Goal: Information Seeking & Learning: Learn about a topic

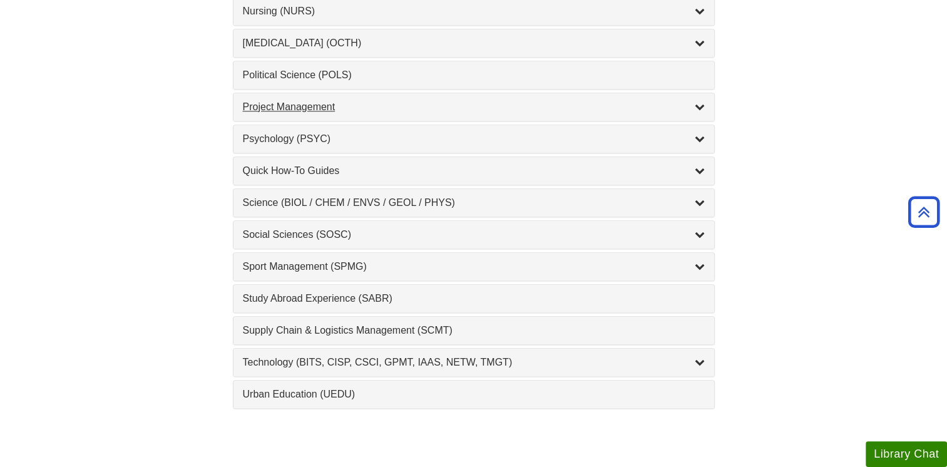
scroll to position [1127, 0]
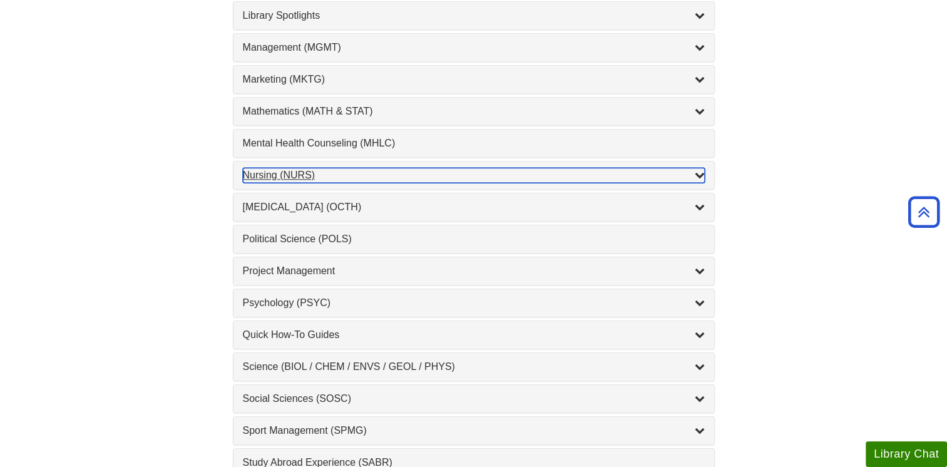
click at [282, 168] on div "Nursing (NURS) , 14 guides" at bounding box center [474, 175] width 462 height 15
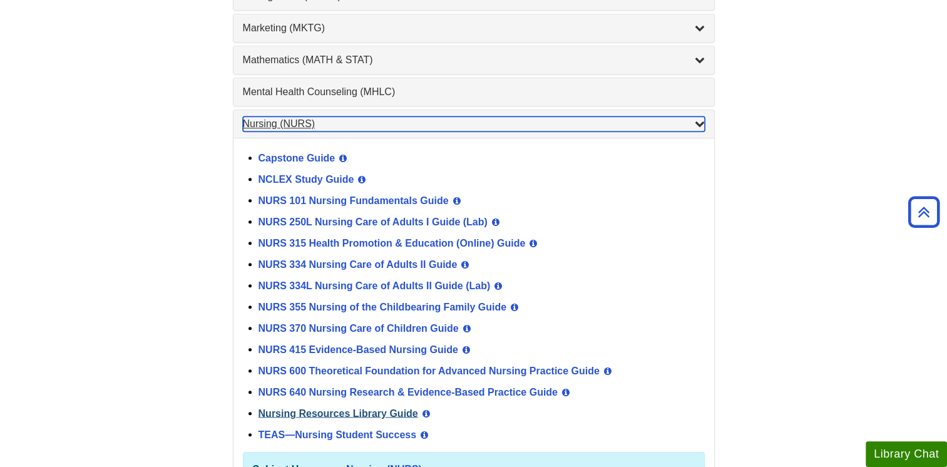
scroll to position [1252, 0]
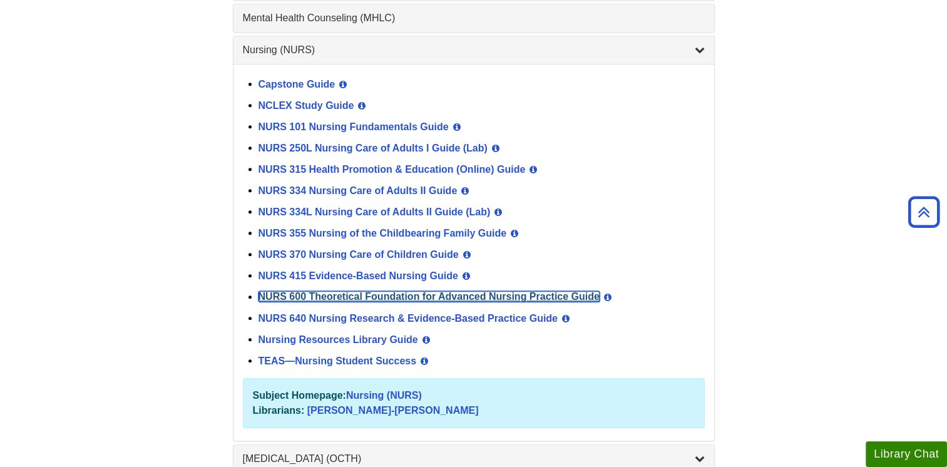
click at [290, 291] on link "NURS 600 Theoretical Foundation for Advanced Nursing Practice Guide" at bounding box center [429, 296] width 341 height 11
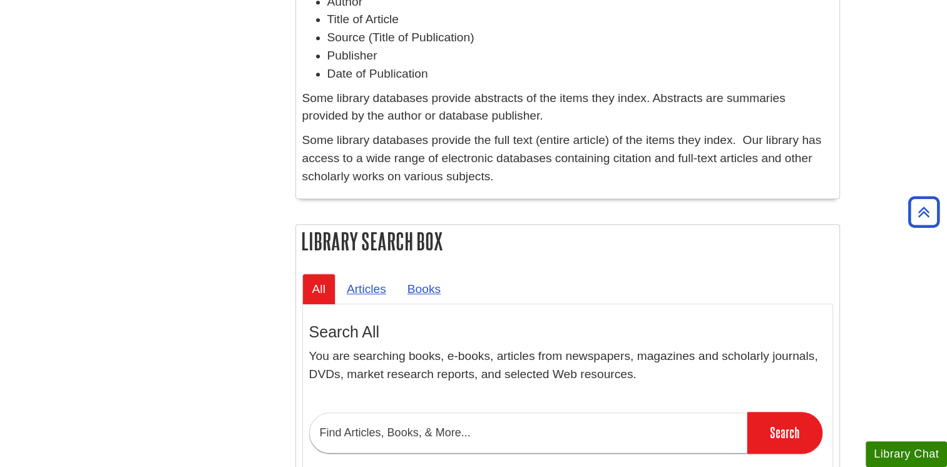
scroll to position [814, 0]
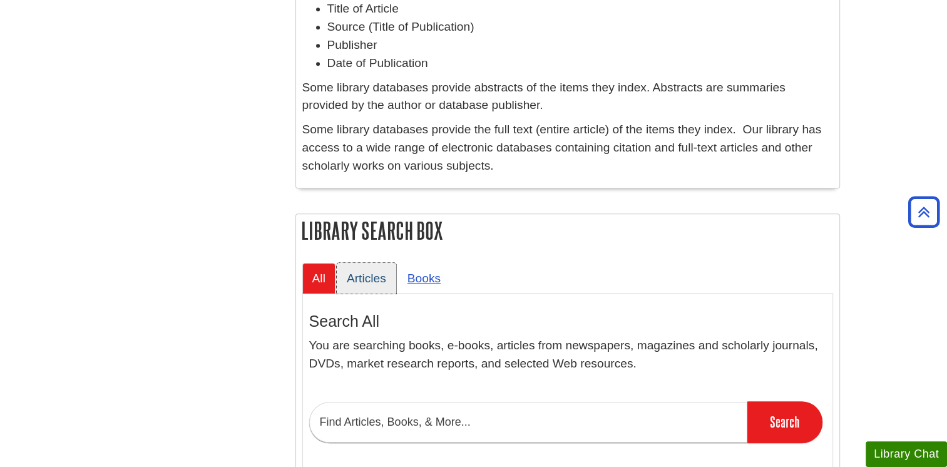
click at [380, 282] on link "Articles" at bounding box center [366, 278] width 59 height 31
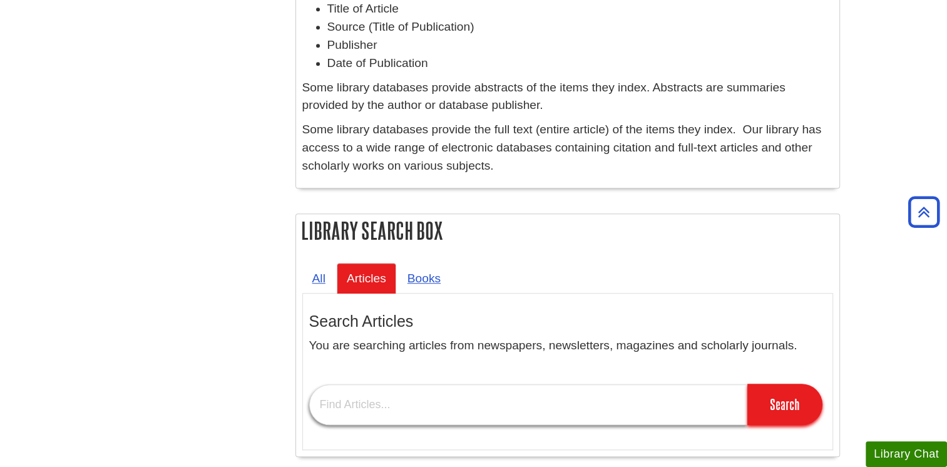
click at [418, 405] on input "text" at bounding box center [528, 404] width 438 height 41
type input "r"
type input "modeling and role-modeling theory"
click at [747, 384] on input "Search" at bounding box center [784, 404] width 75 height 41
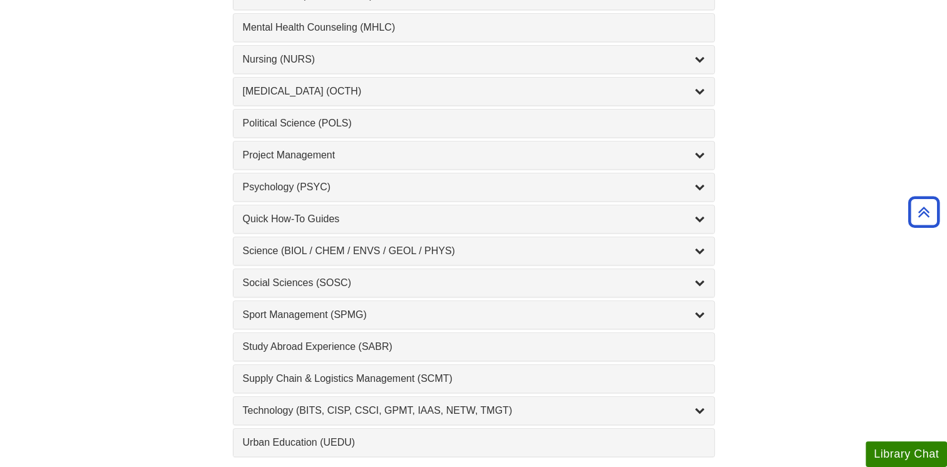
scroll to position [1189, 0]
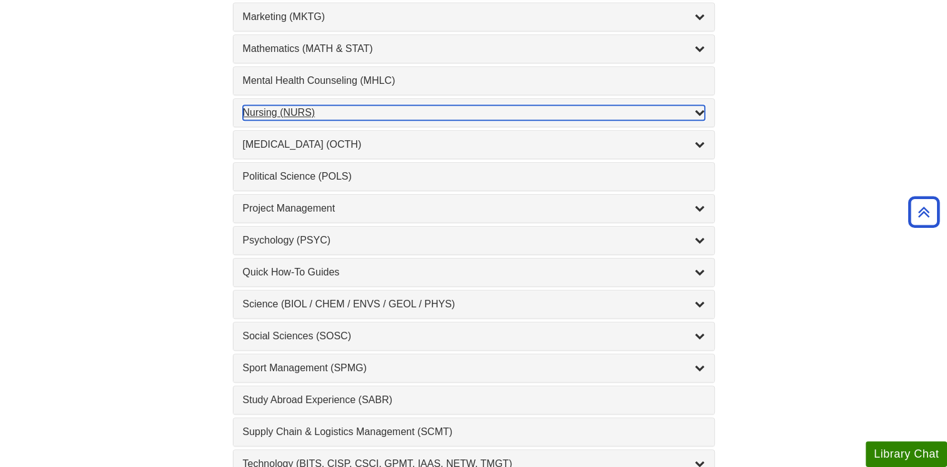
click at [265, 108] on div "Nursing (NURS) , 14 guides" at bounding box center [474, 112] width 462 height 15
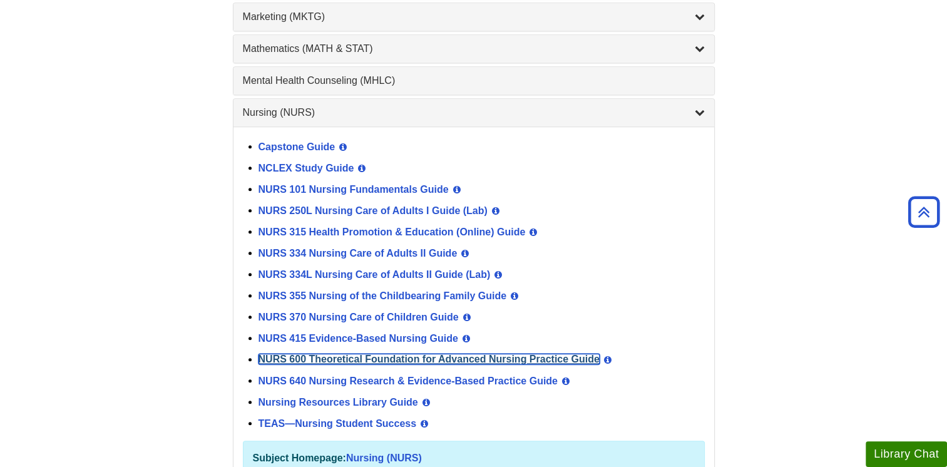
click at [275, 354] on link "NURS 600 Theoretical Foundation for Advanced Nursing Practice Guide" at bounding box center [429, 359] width 341 height 11
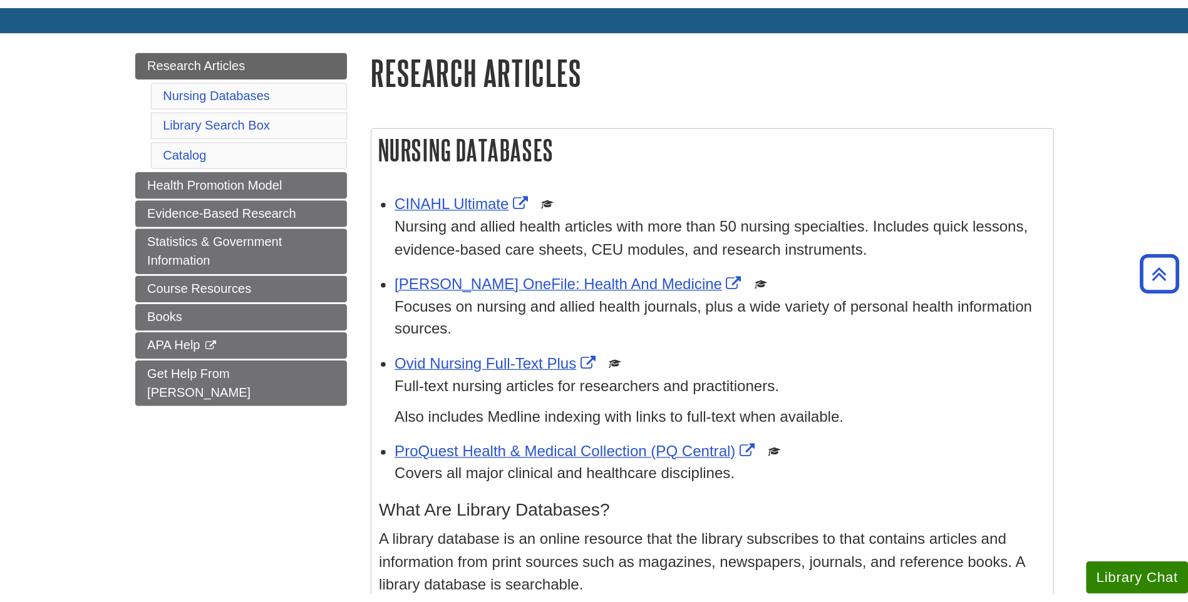
scroll to position [158, 0]
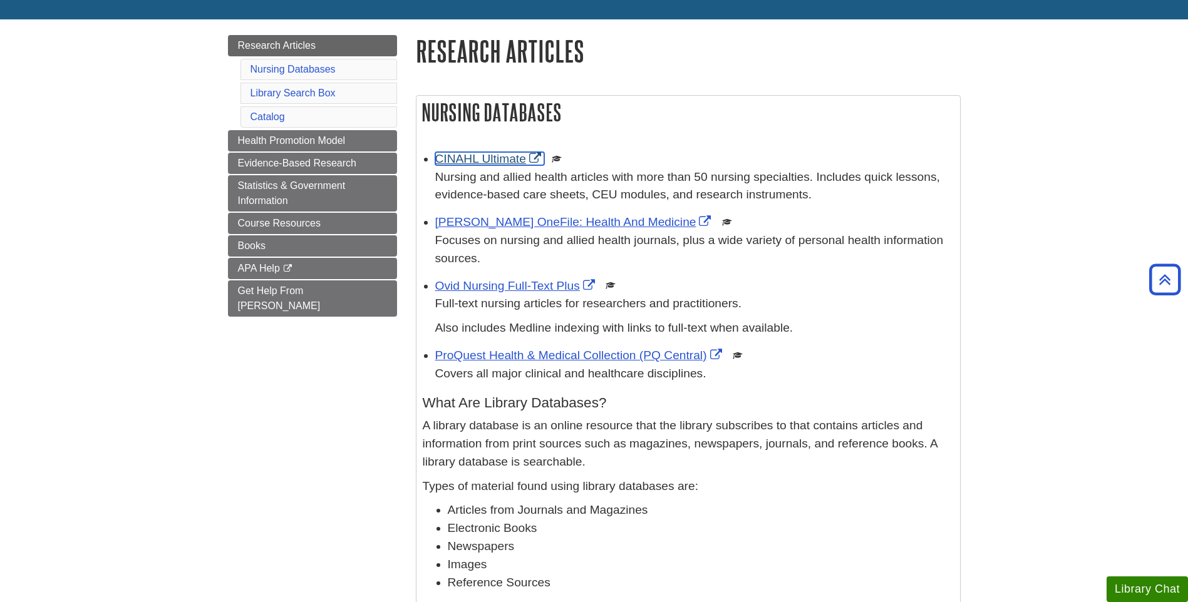
click at [485, 156] on link "CINAHL Ultimate" at bounding box center [489, 158] width 109 height 13
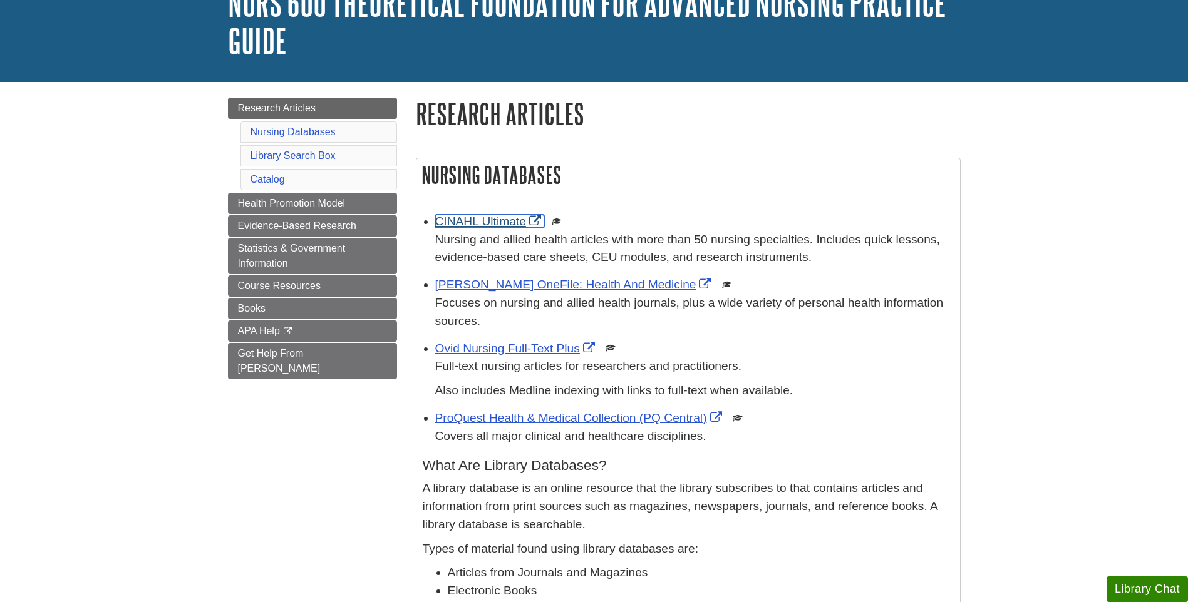
scroll to position [33, 0]
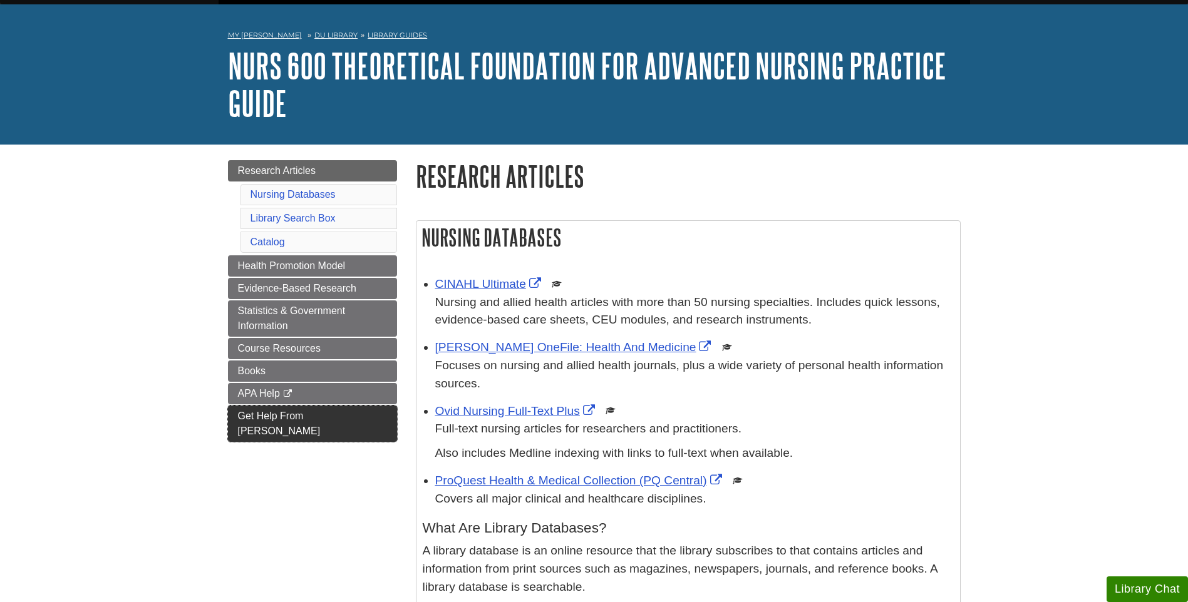
click at [284, 423] on link "Get Help From Diane" at bounding box center [312, 424] width 169 height 36
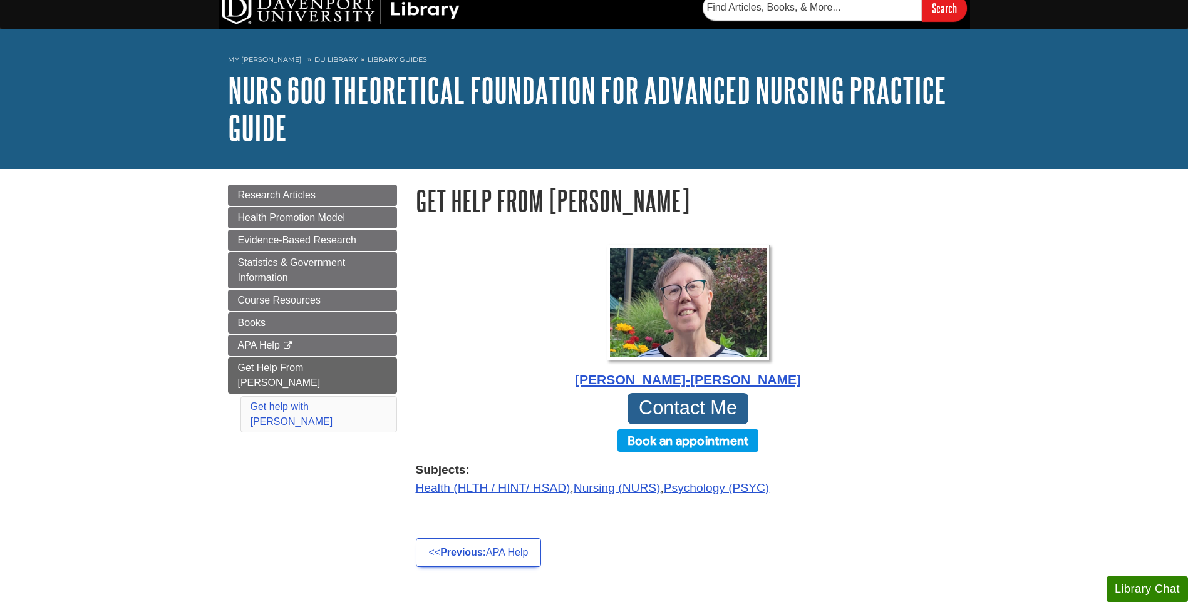
scroll to position [63, 0]
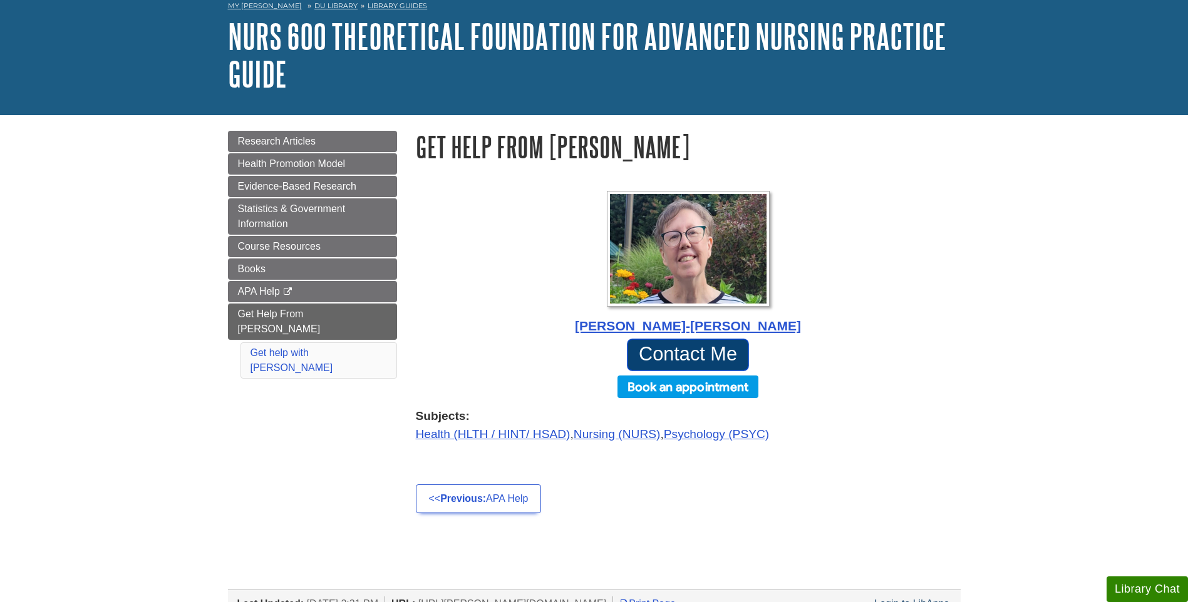
click at [684, 355] on link "Contact Me" at bounding box center [688, 355] width 123 height 33
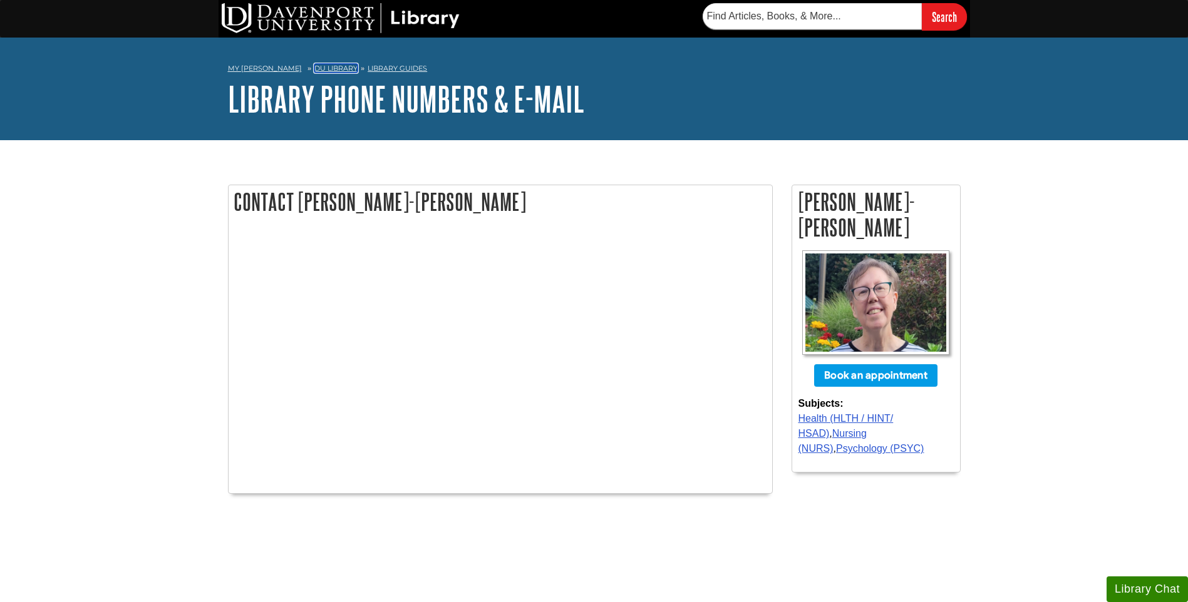
click at [336, 68] on link "DU Library" at bounding box center [335, 68] width 43 height 9
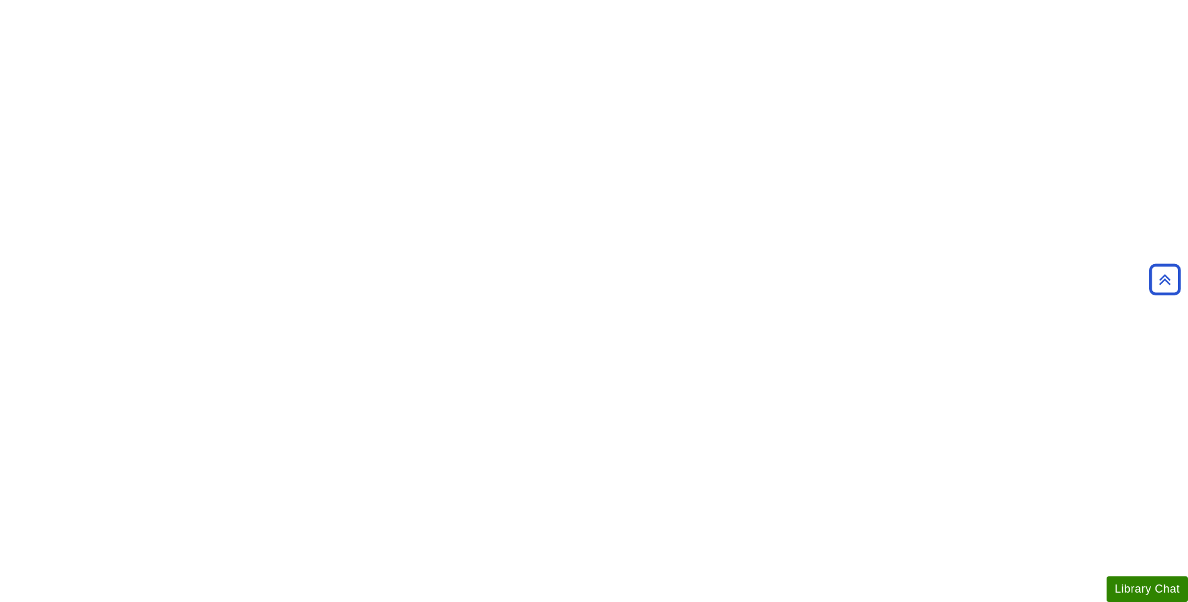
scroll to position [814, 0]
click at [139, 472] on body "Skip to Main Content Search My [PERSON_NAME][GEOGRAPHIC_DATA] Library Guides In…" at bounding box center [594, 343] width 1188 height 2314
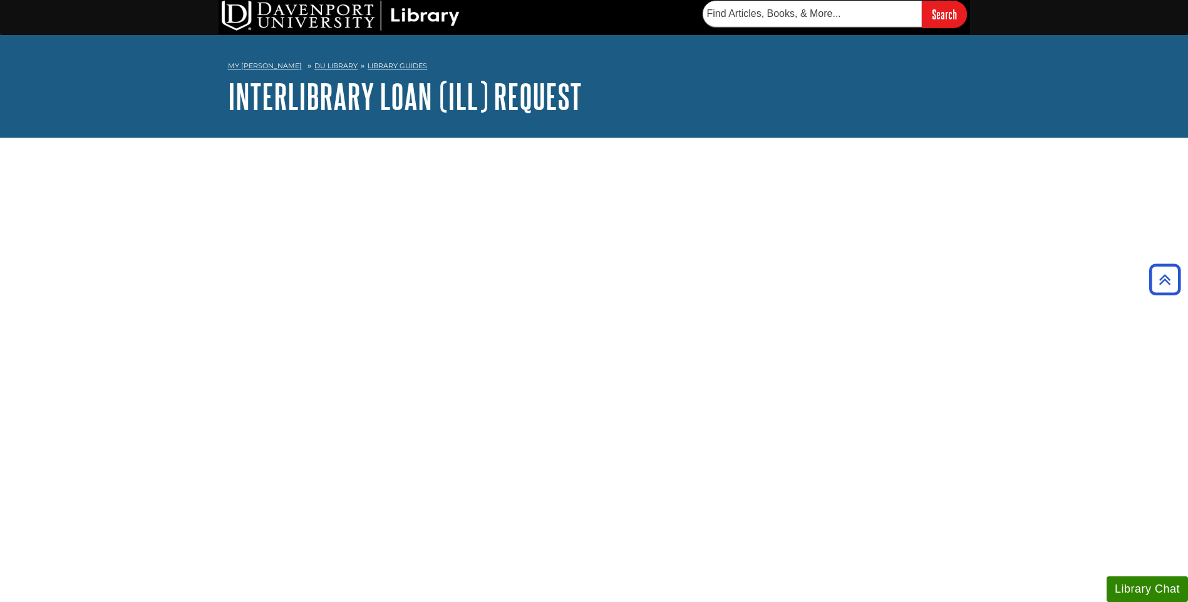
scroll to position [0, 0]
